Goal: Find specific page/section: Find specific page/section

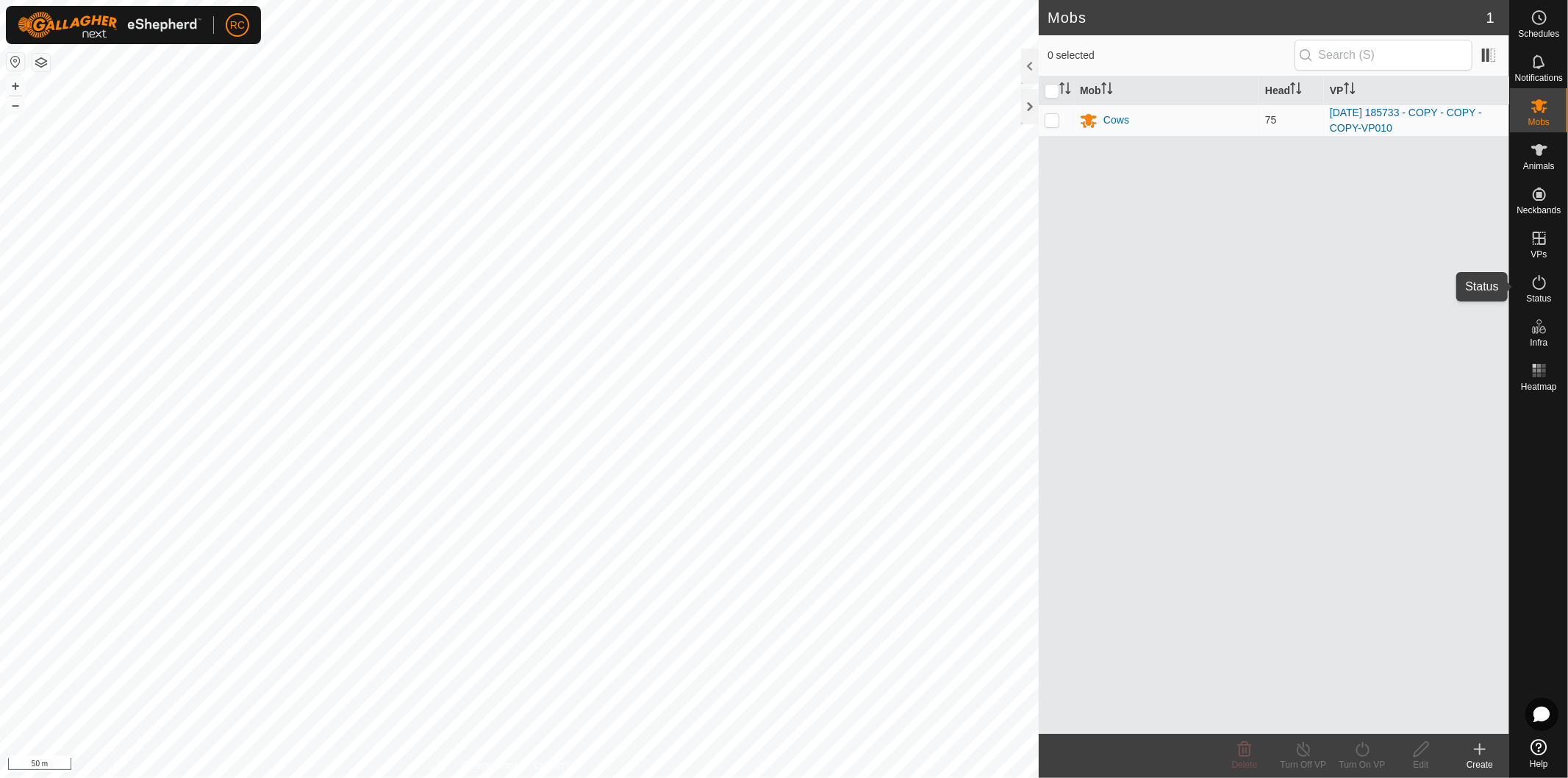
click at [1534, 292] on es-activation-svg-icon at bounding box center [1539, 282] width 26 height 23
